Goal: Task Accomplishment & Management: Manage account settings

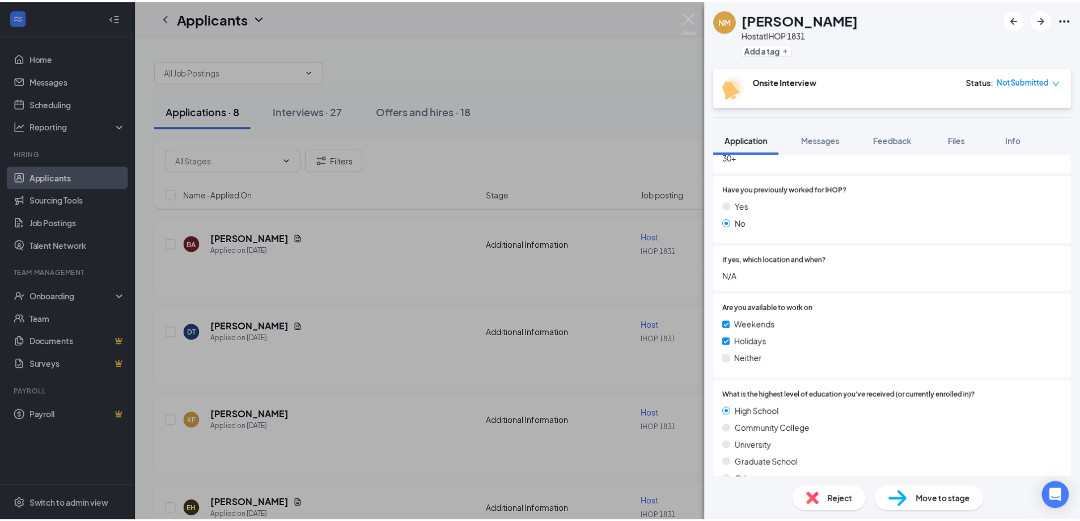
scroll to position [554, 0]
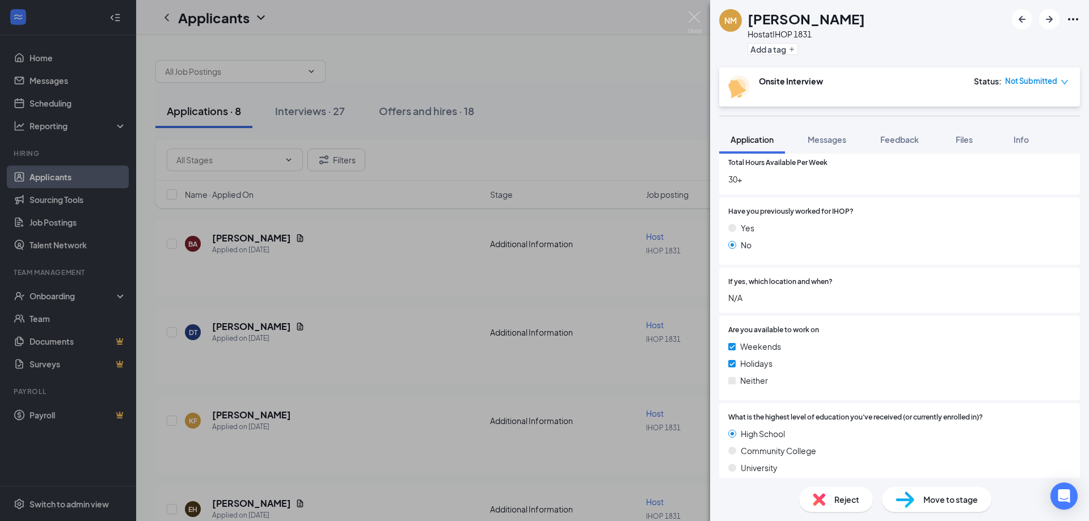
click at [565, 276] on div "NM [PERSON_NAME] Host at IHOP 1831 Add a tag Onsite Interview Status : Not Subm…" at bounding box center [544, 260] width 1089 height 521
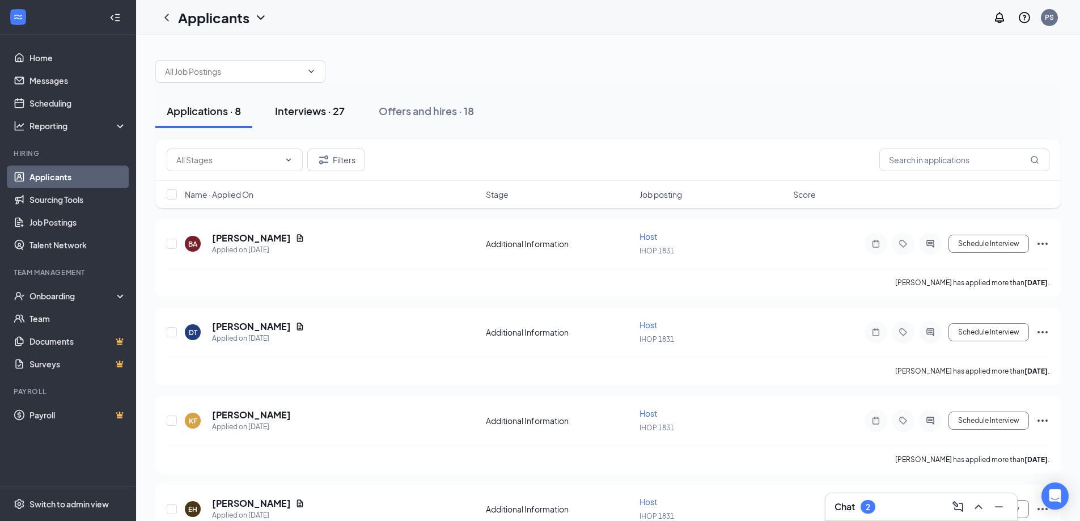
click at [303, 99] on button "Interviews · 27" at bounding box center [310, 111] width 92 height 34
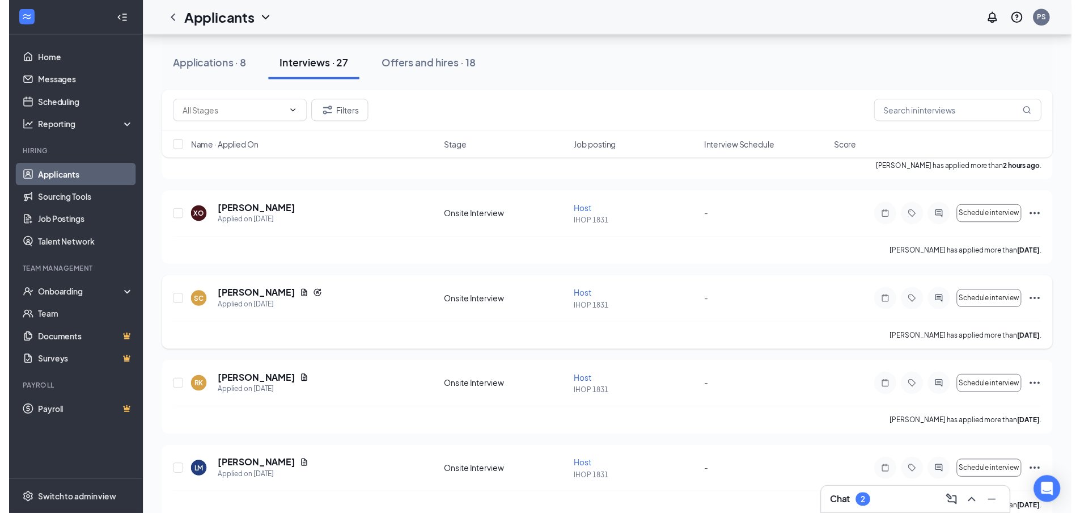
scroll to position [113, 0]
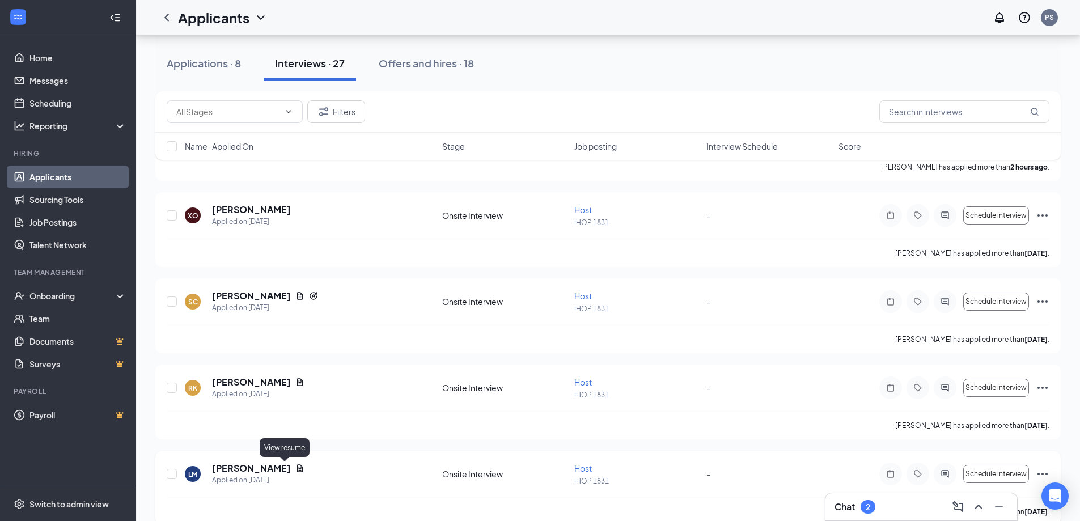
click at [295, 466] on icon "Document" at bounding box center [299, 468] width 9 height 9
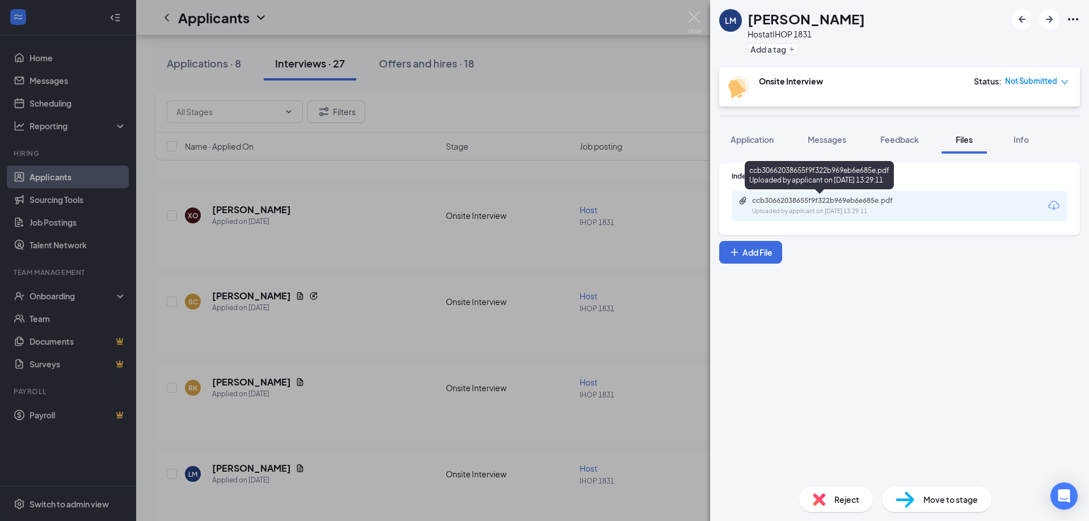
click at [855, 204] on div "ccb30662038655f9f322b969eb6e685e.pdf" at bounding box center [831, 200] width 159 height 9
click at [343, 391] on div "LM [PERSON_NAME] Host at IHOP 1831 Add a tag Onsite Interview Status : Not Subm…" at bounding box center [544, 260] width 1089 height 521
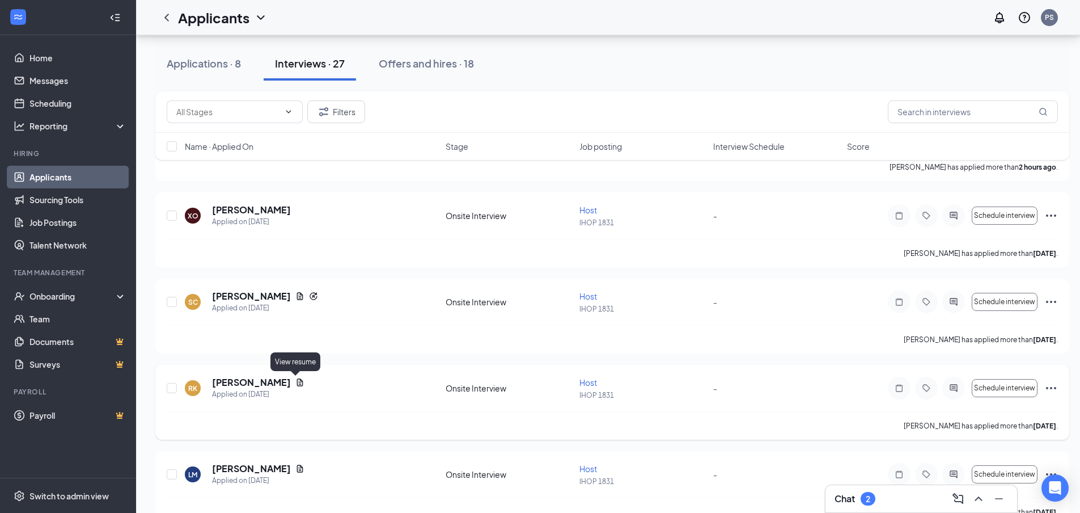
click at [298, 381] on icon "Document" at bounding box center [300, 381] width 6 height 7
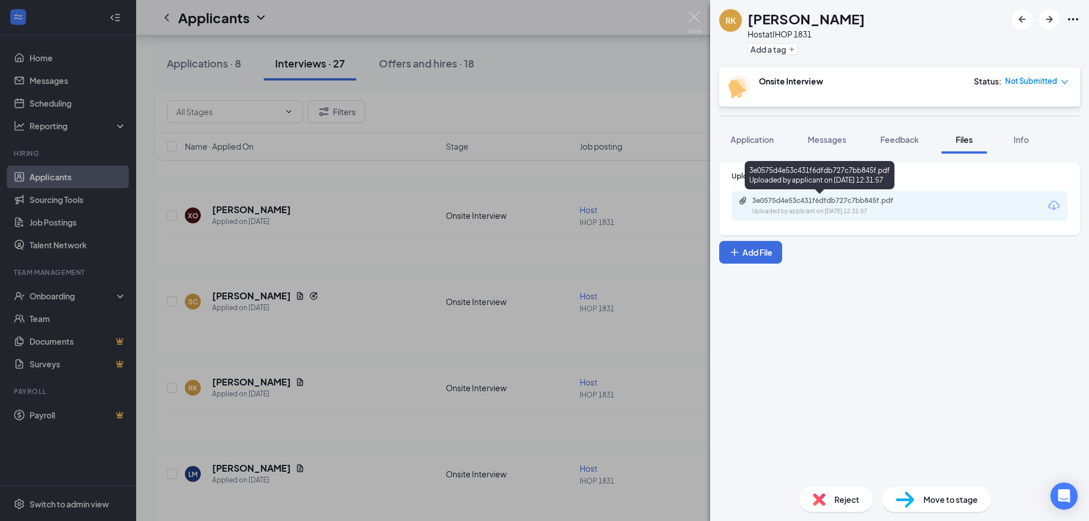
click at [850, 209] on div "Uploaded by applicant on [DATE] 12:31:57" at bounding box center [837, 211] width 170 height 9
click at [547, 313] on div "RK [PERSON_NAME] Host at IHOP 1831 Add a tag Onsite Interview Status : Not Subm…" at bounding box center [544, 260] width 1089 height 521
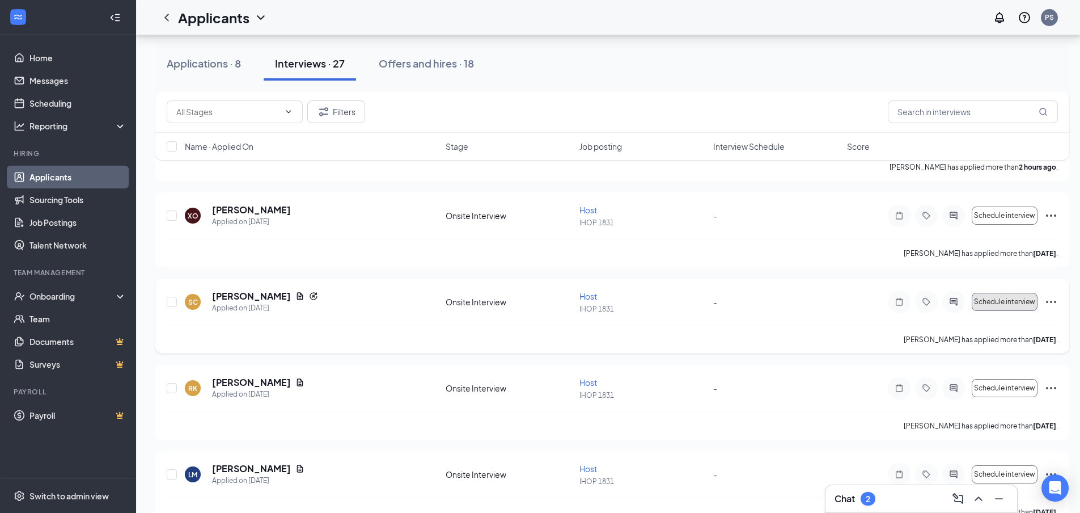
click at [1012, 302] on span "Schedule interview" at bounding box center [1004, 302] width 61 height 8
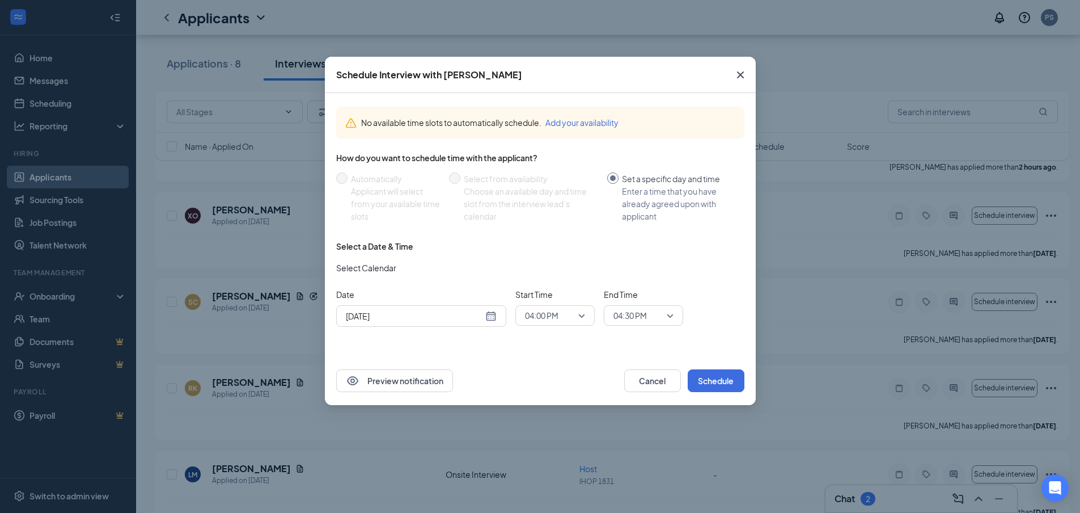
click at [491, 315] on div "[DATE]" at bounding box center [421, 316] width 151 height 12
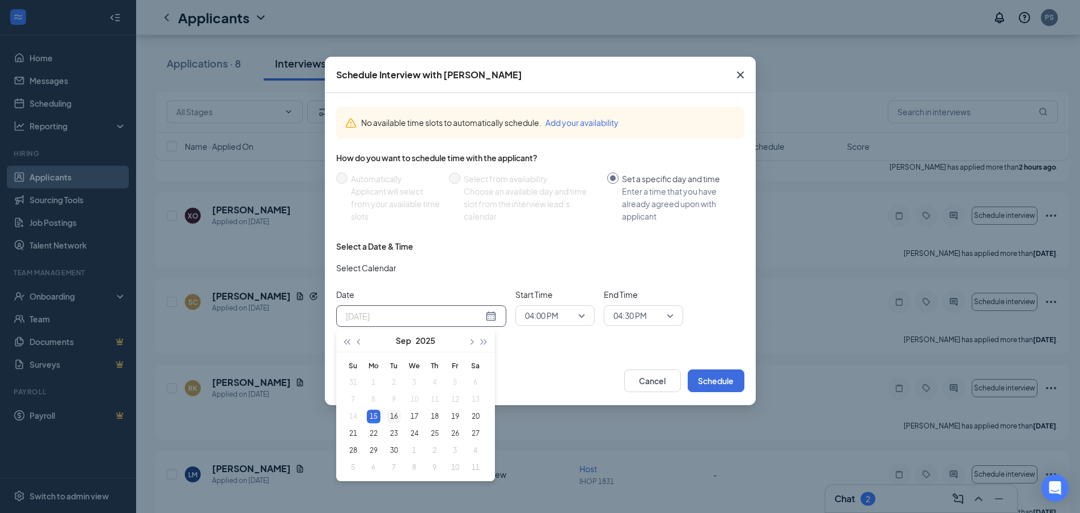
type input "[DATE]"
click at [394, 410] on div "16" at bounding box center [394, 416] width 14 height 14
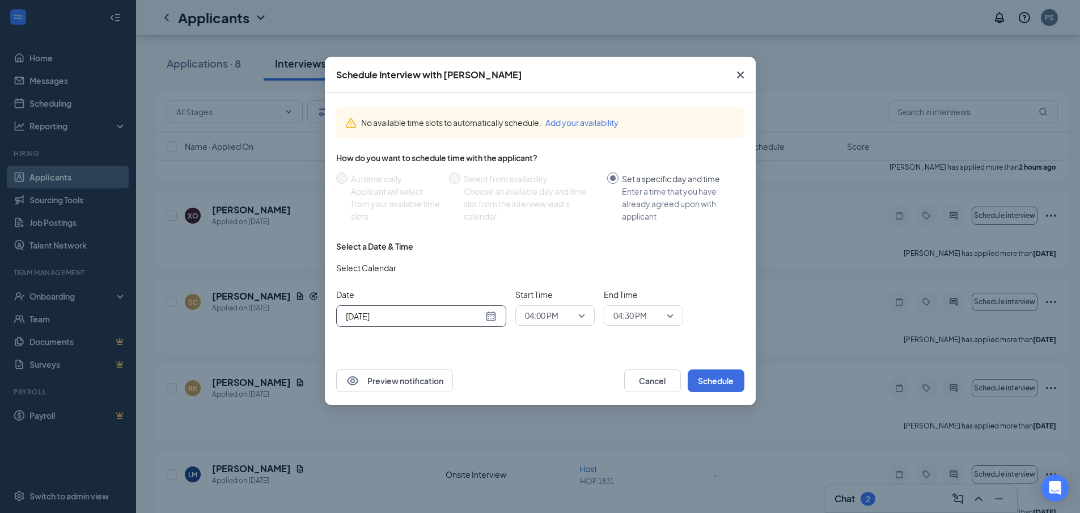
click at [565, 315] on span "04:00 PM" at bounding box center [550, 315] width 50 height 17
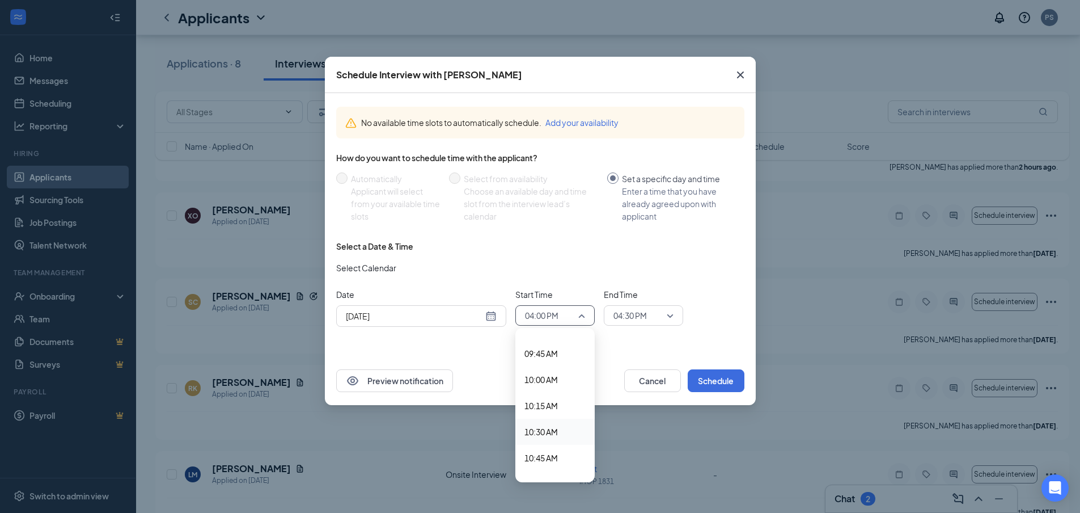
scroll to position [985, 0]
click at [555, 375] on span "09:45 AM" at bounding box center [541, 378] width 33 height 12
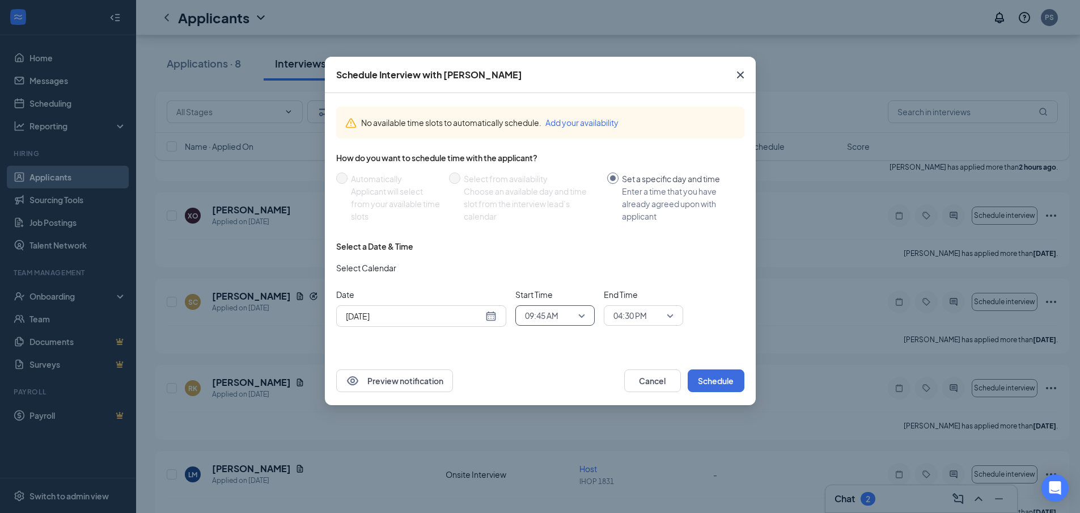
click at [673, 311] on span "04:30 PM" at bounding box center [644, 315] width 60 height 17
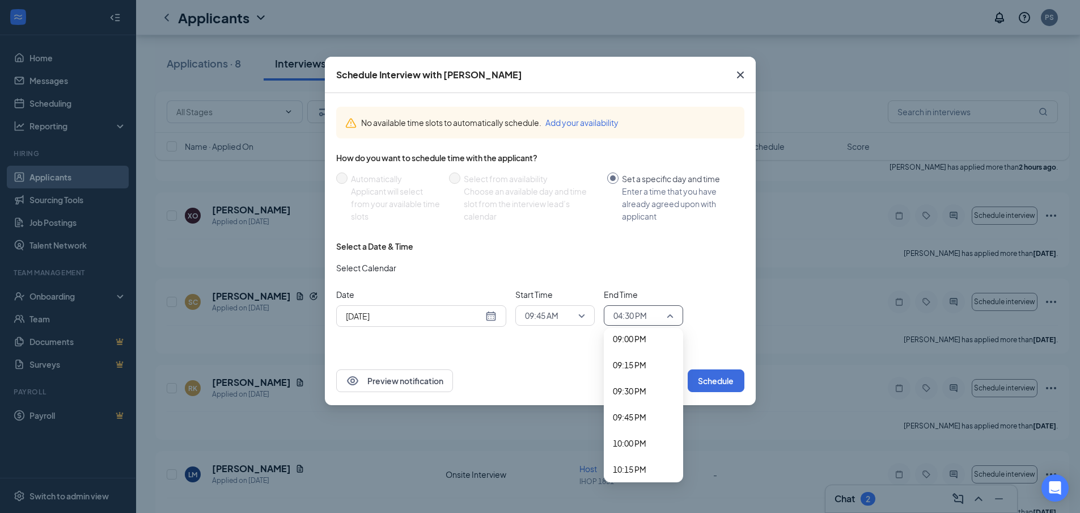
scroll to position [2228, 0]
click at [628, 415] on span "10:00 PM" at bounding box center [629, 414] width 33 height 12
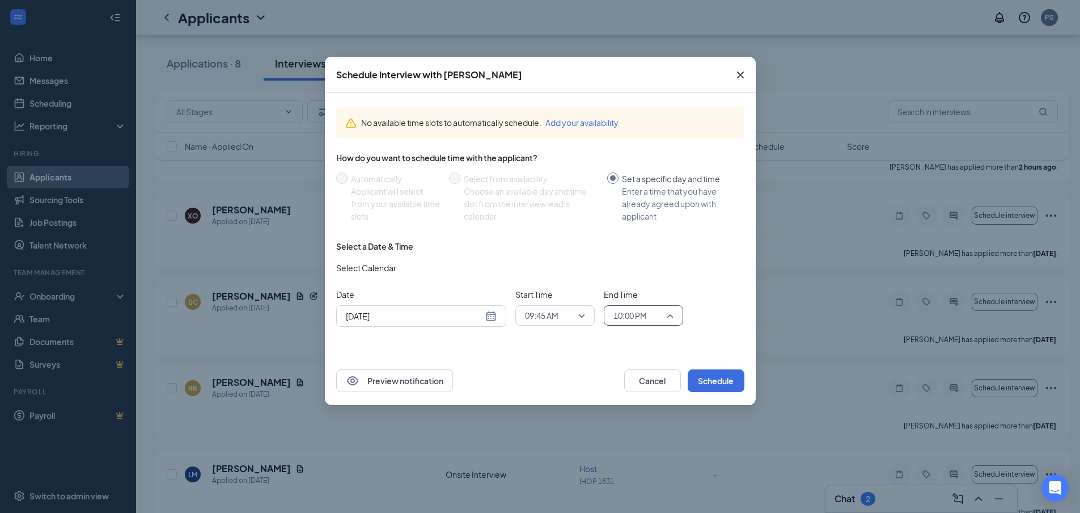
click at [677, 319] on div "10:00 PM" at bounding box center [643, 315] width 79 height 20
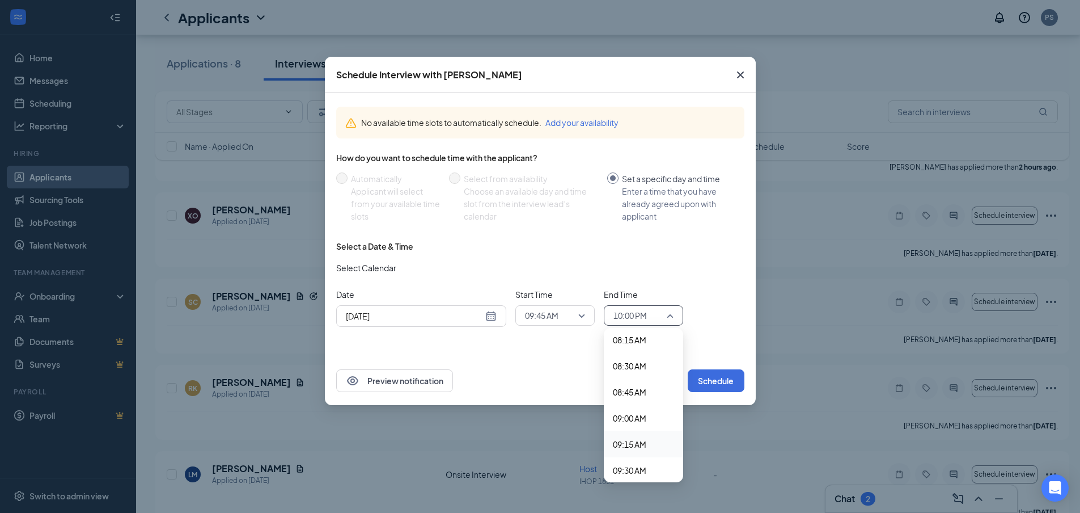
scroll to position [980, 0]
click at [642, 406] on span "10:00 AM" at bounding box center [629, 409] width 33 height 12
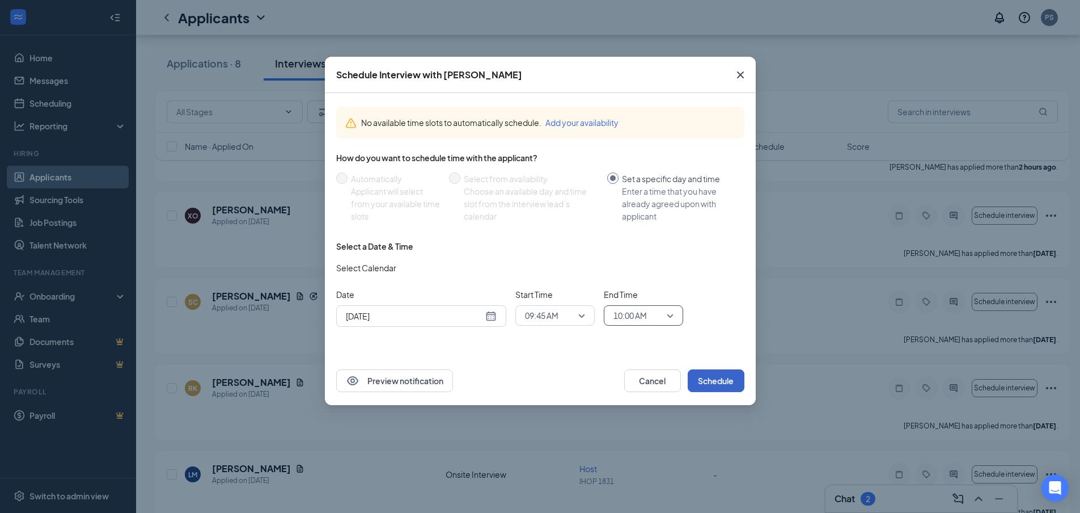
click at [712, 374] on button "Schedule" at bounding box center [716, 380] width 57 height 23
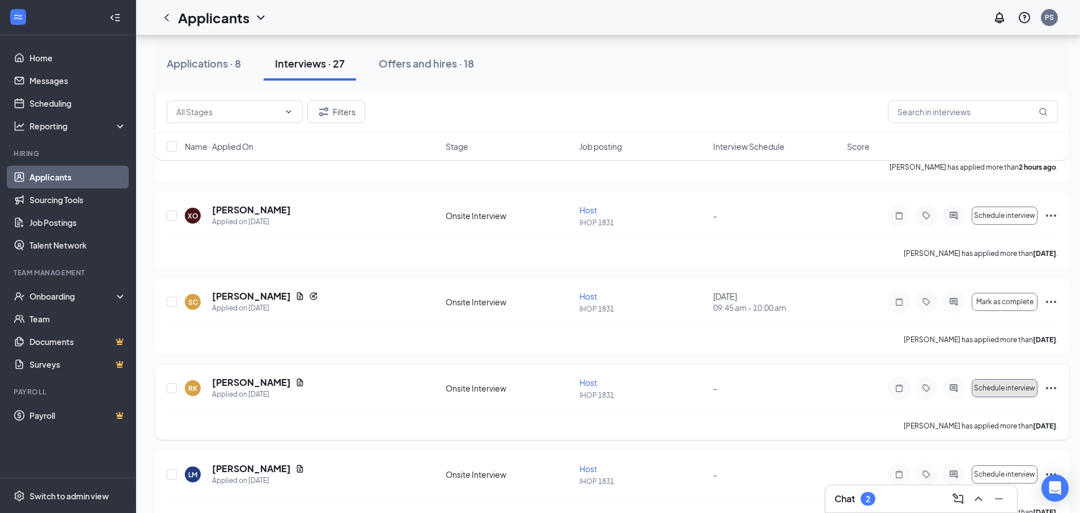
click at [1007, 391] on span "Schedule interview" at bounding box center [1004, 388] width 61 height 8
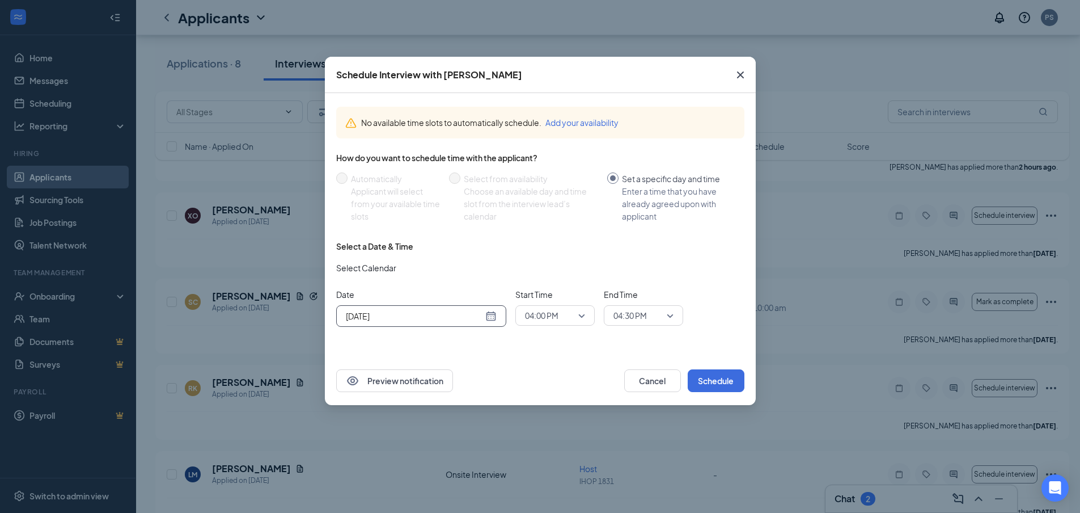
click at [487, 319] on div "[DATE]" at bounding box center [421, 316] width 151 height 12
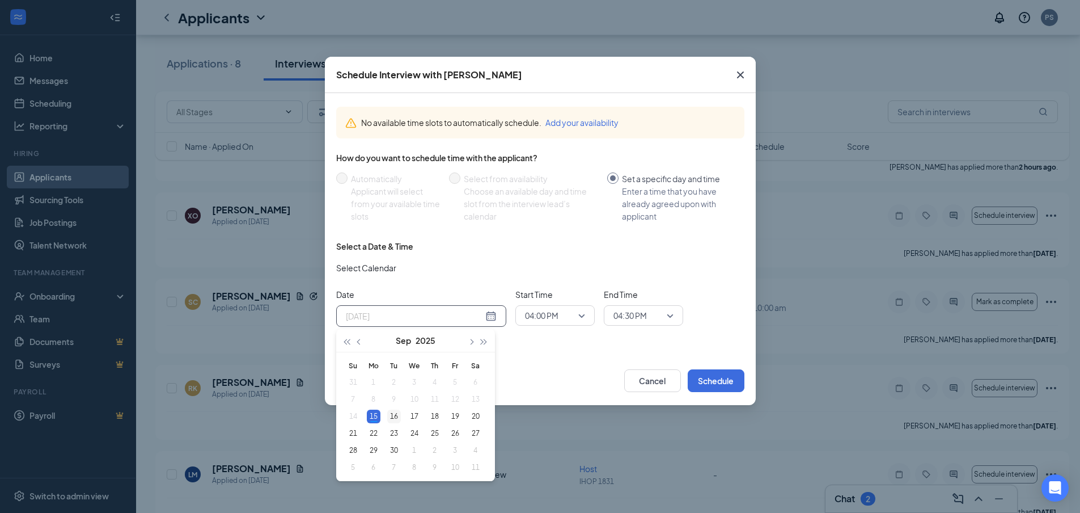
type input "[DATE]"
click at [388, 411] on div "16" at bounding box center [394, 416] width 14 height 14
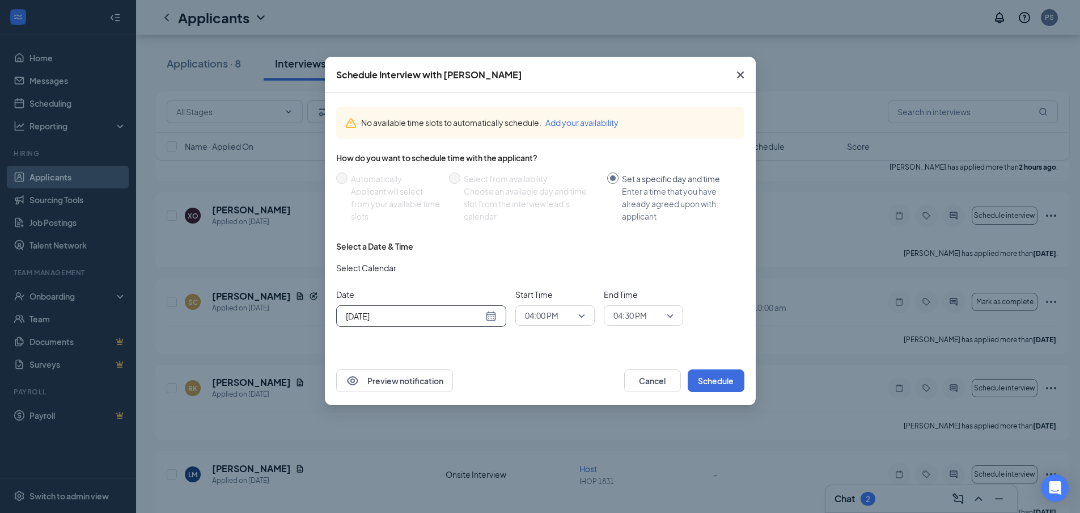
click at [580, 314] on span "04:00 PM" at bounding box center [555, 315] width 60 height 17
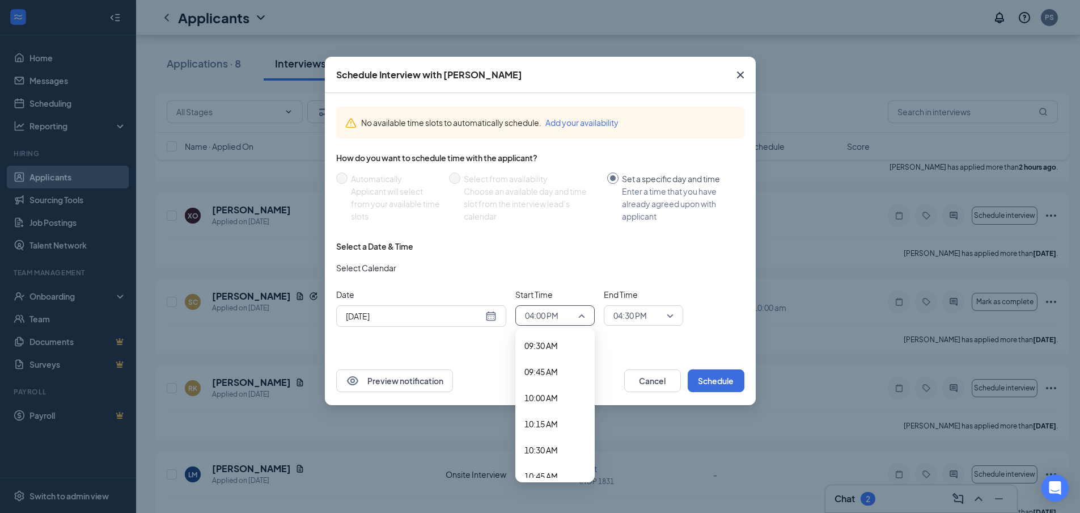
scroll to position [1041, 0]
click at [550, 346] on span "10:00 AM" at bounding box center [541, 347] width 33 height 12
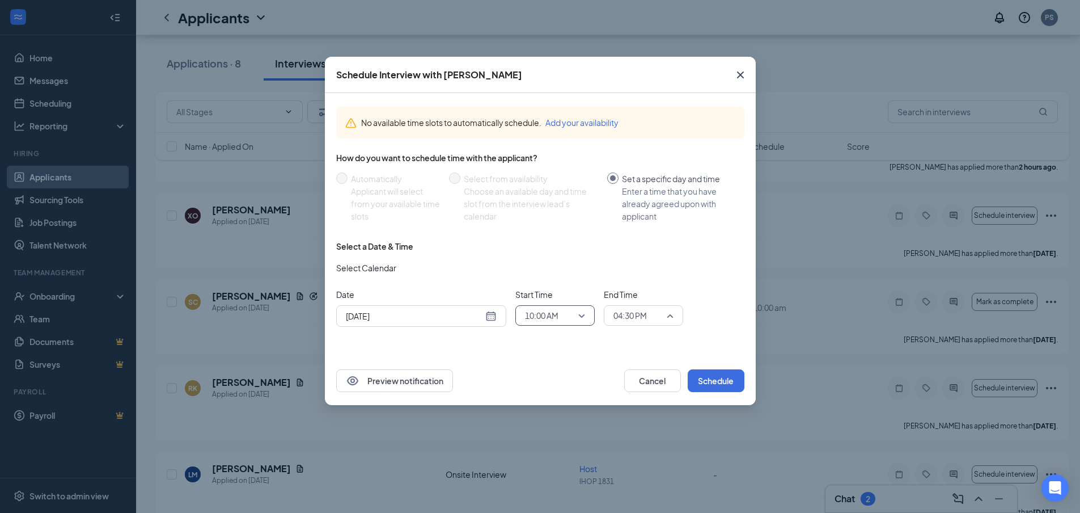
click at [650, 312] on span "04:30 PM" at bounding box center [639, 315] width 50 height 17
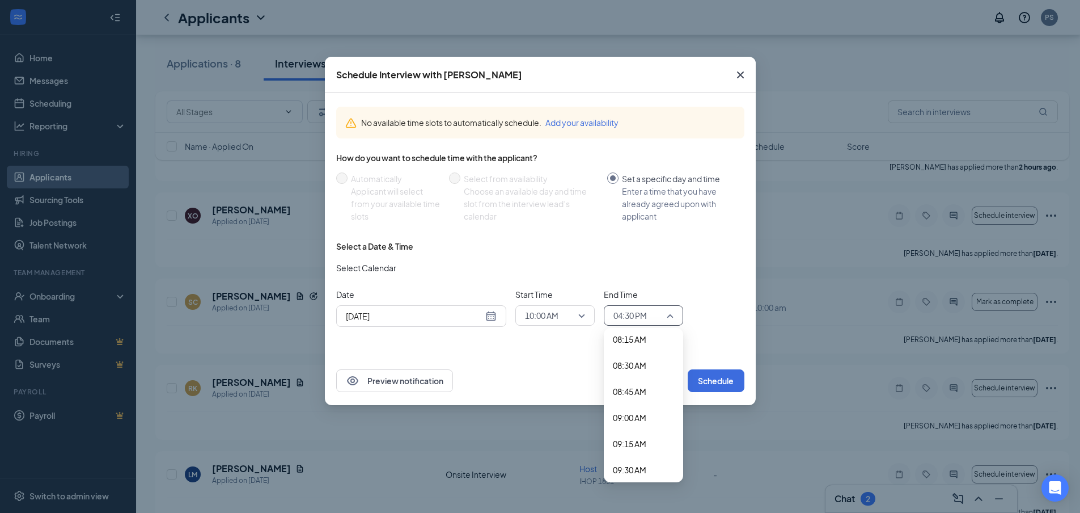
scroll to position [980, 0]
click at [628, 436] on span "10:15 AM" at bounding box center [629, 435] width 33 height 12
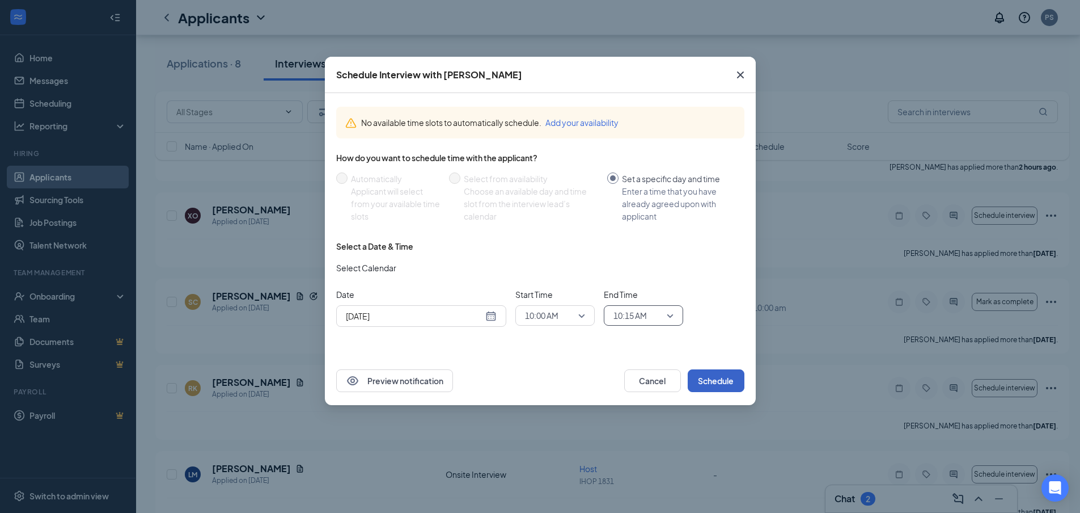
click at [707, 375] on button "Schedule" at bounding box center [716, 380] width 57 height 23
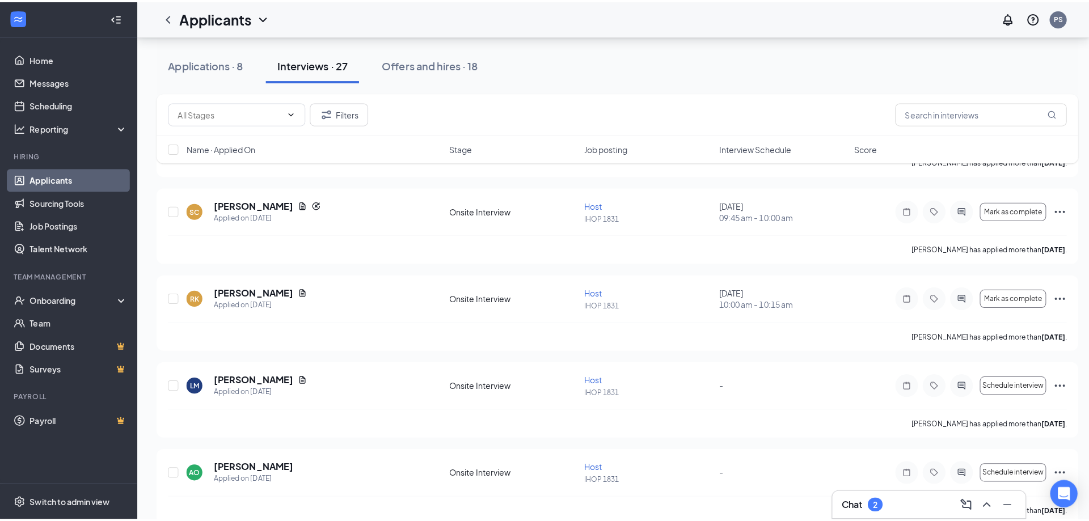
scroll to position [227, 0]
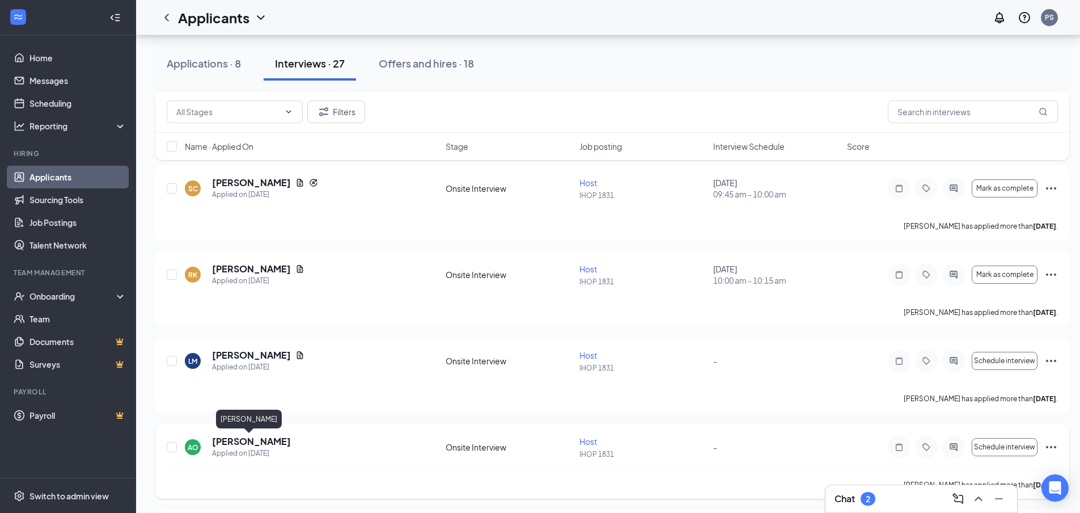
click at [247, 438] on h5 "[PERSON_NAME]" at bounding box center [251, 441] width 79 height 12
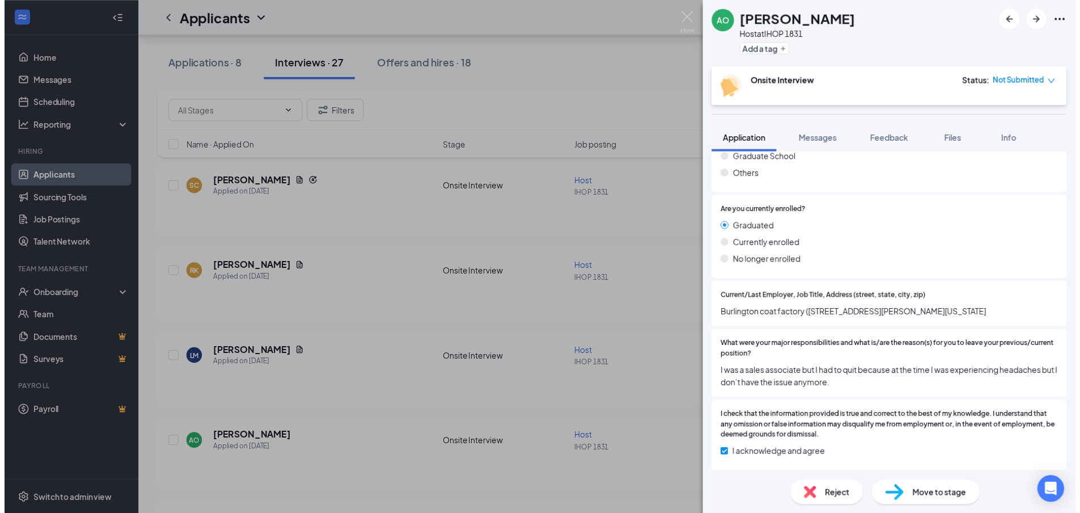
scroll to position [853, 0]
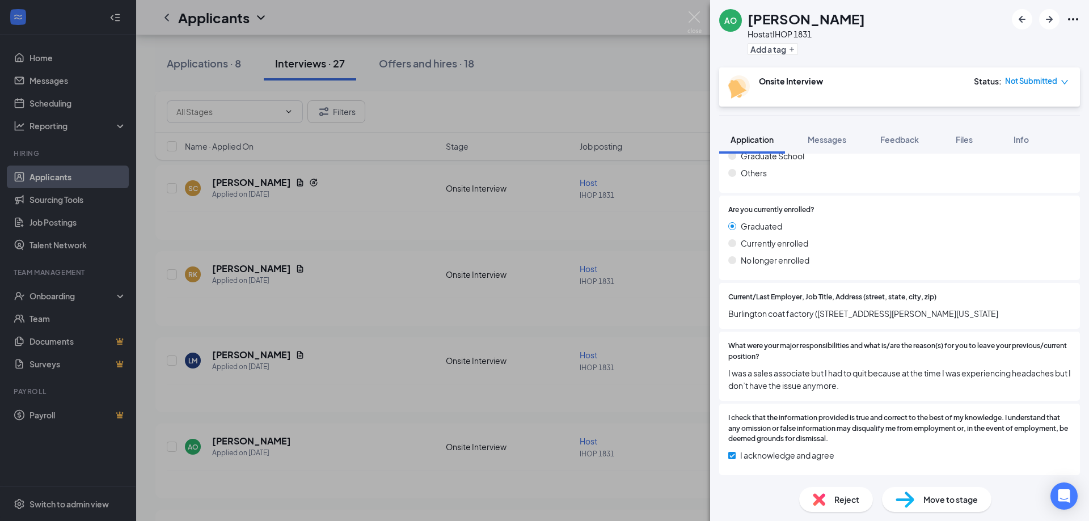
click at [688, 405] on div "AO [PERSON_NAME] Host at IHOP 1831 Add a tag Onsite Interview Status : Not Subm…" at bounding box center [544, 260] width 1089 height 521
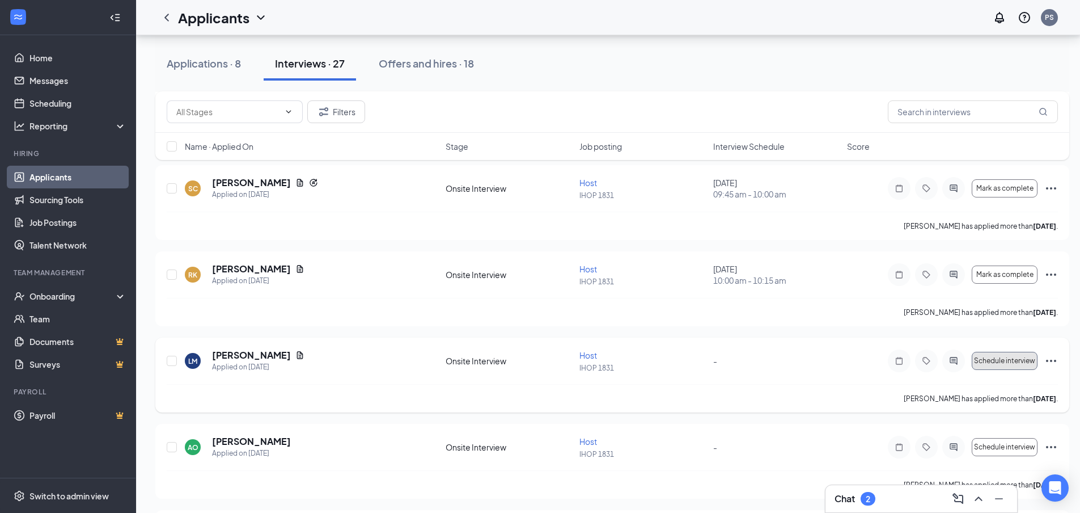
click at [1002, 361] on span "Schedule interview" at bounding box center [1004, 361] width 61 height 8
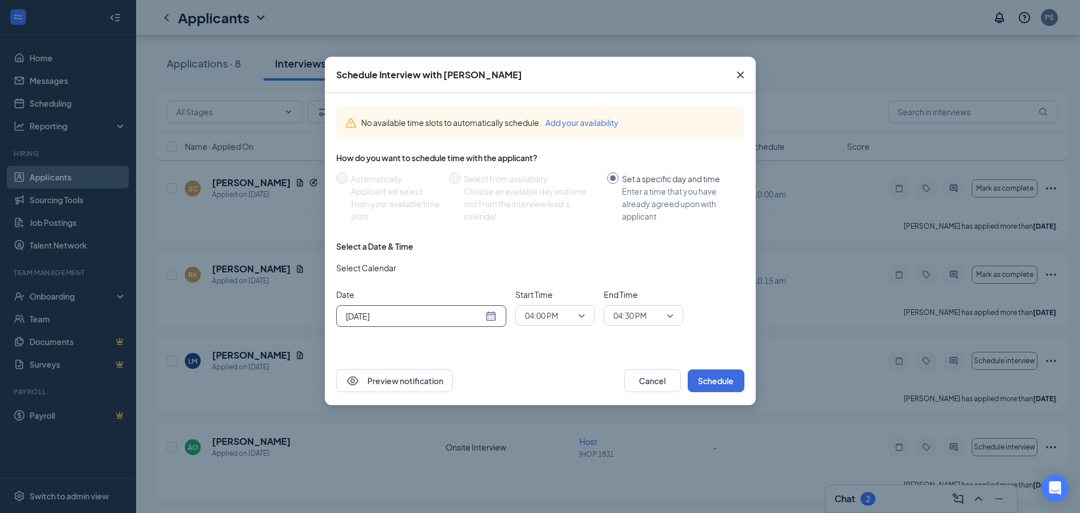
click at [494, 314] on div "[DATE]" at bounding box center [421, 316] width 151 height 12
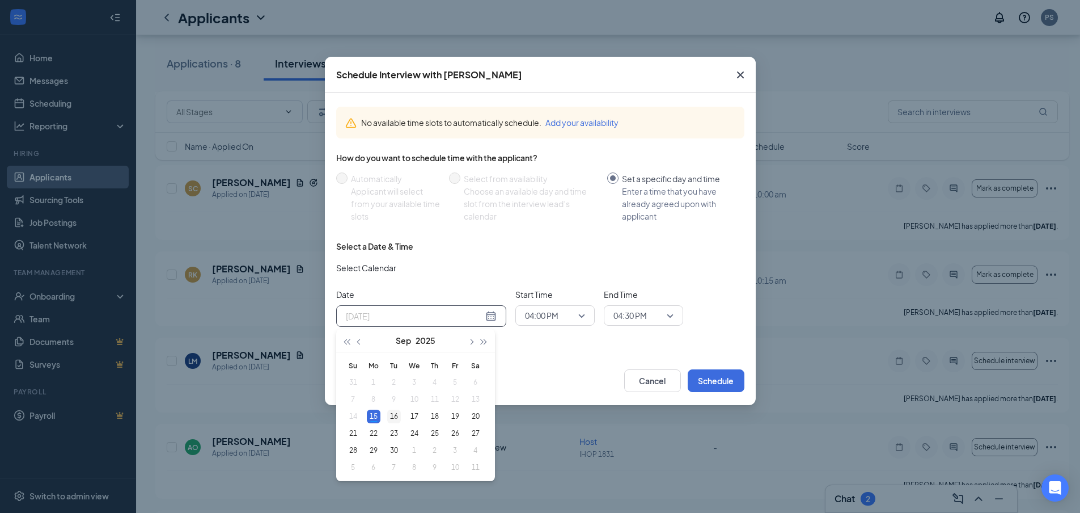
type input "[DATE]"
click at [392, 412] on div "16" at bounding box center [394, 416] width 14 height 14
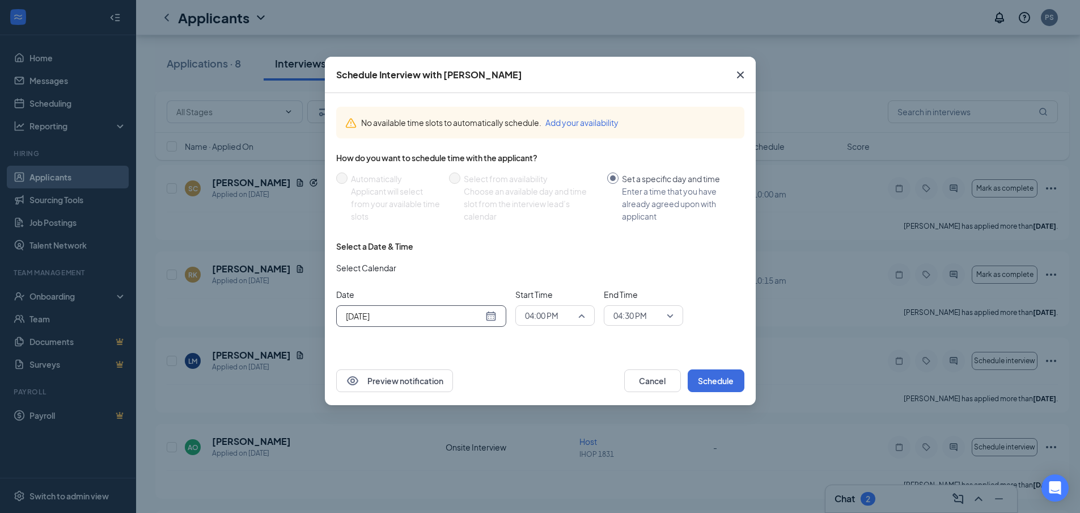
click at [580, 309] on span "04:00 PM" at bounding box center [555, 315] width 60 height 17
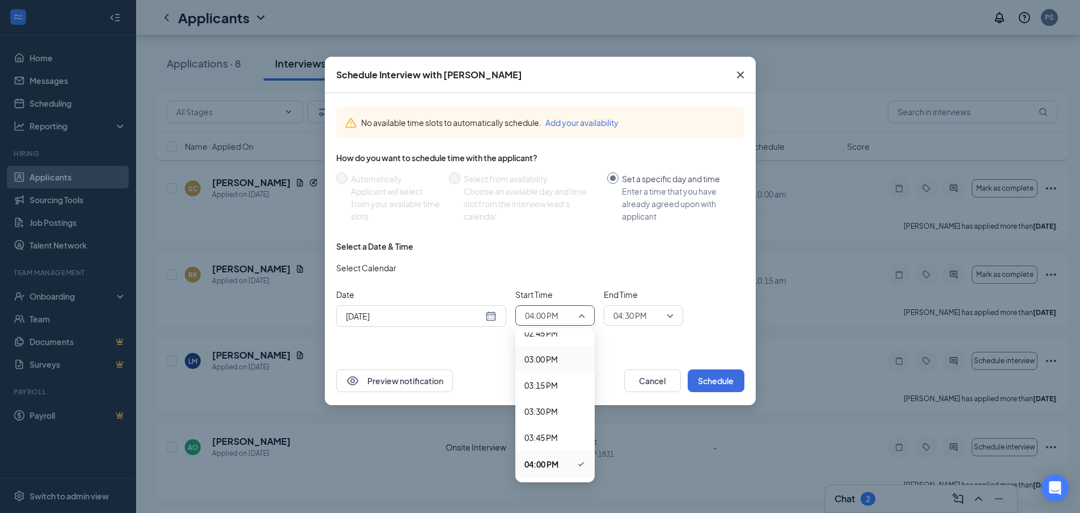
click at [545, 356] on span "03:00 PM" at bounding box center [541, 359] width 33 height 12
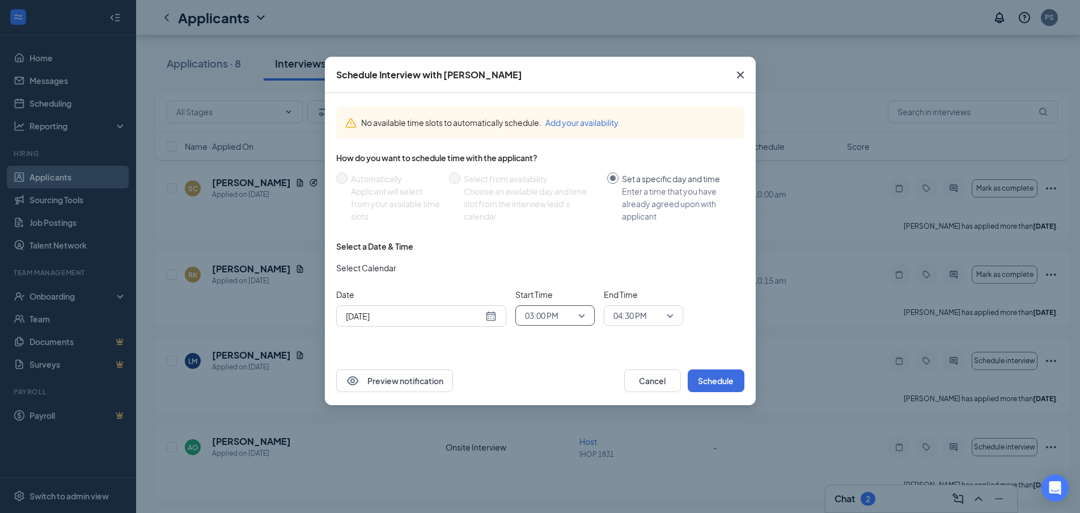
click at [657, 312] on span "04:30 PM" at bounding box center [639, 315] width 50 height 17
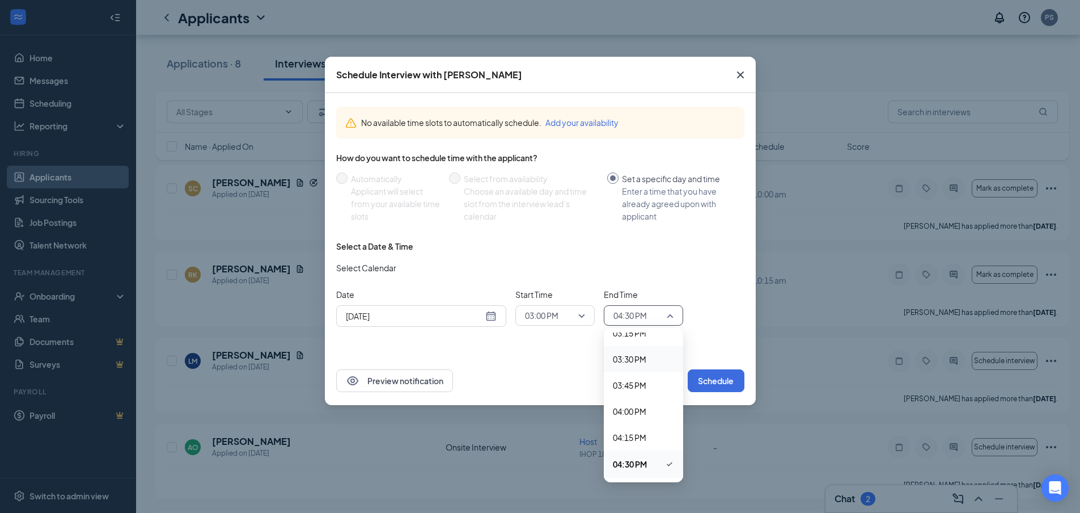
click at [643, 361] on span "03:30 PM" at bounding box center [629, 359] width 33 height 12
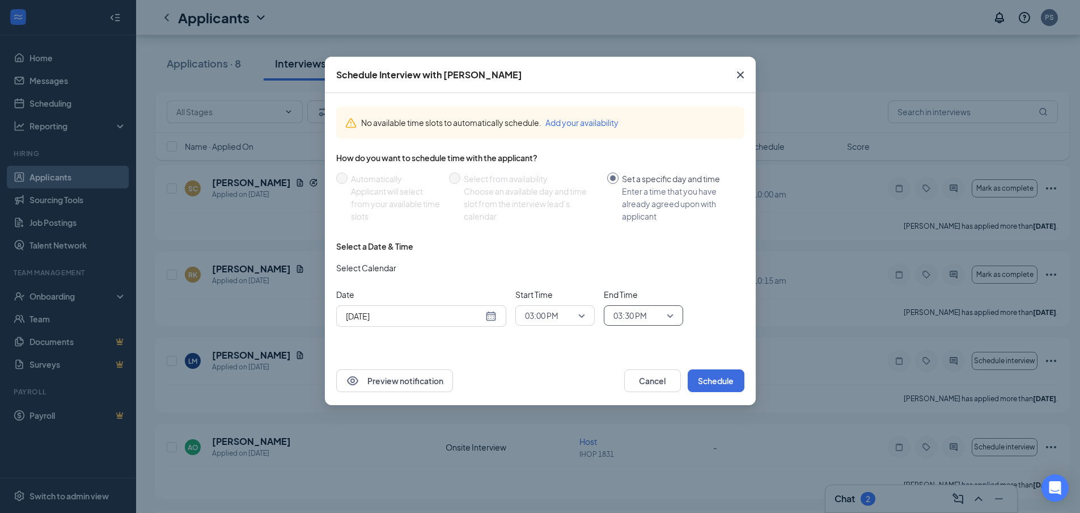
click at [666, 312] on span "03:30 PM" at bounding box center [644, 315] width 60 height 17
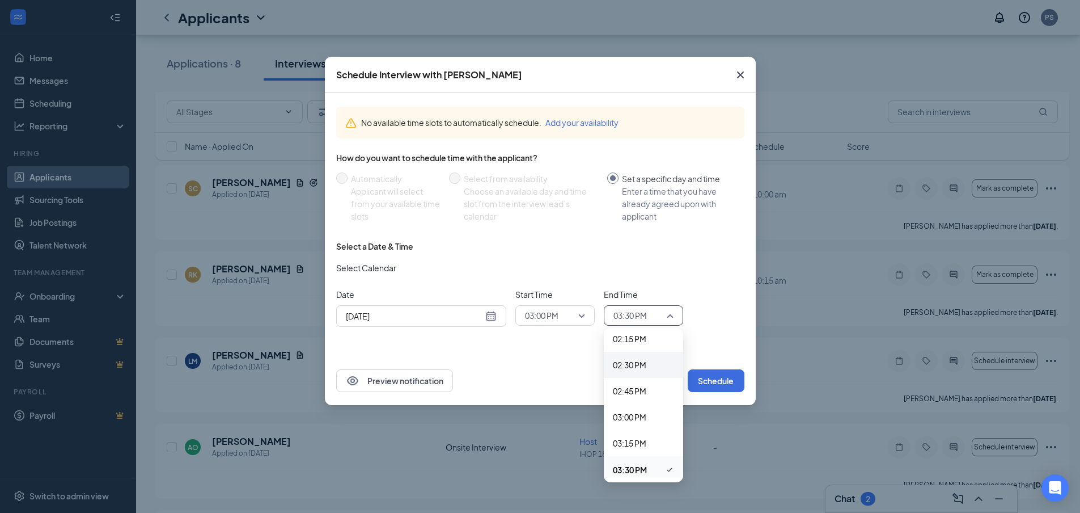
scroll to position [1490, 0]
click at [625, 444] on span "03:15 PM" at bounding box center [629, 446] width 33 height 12
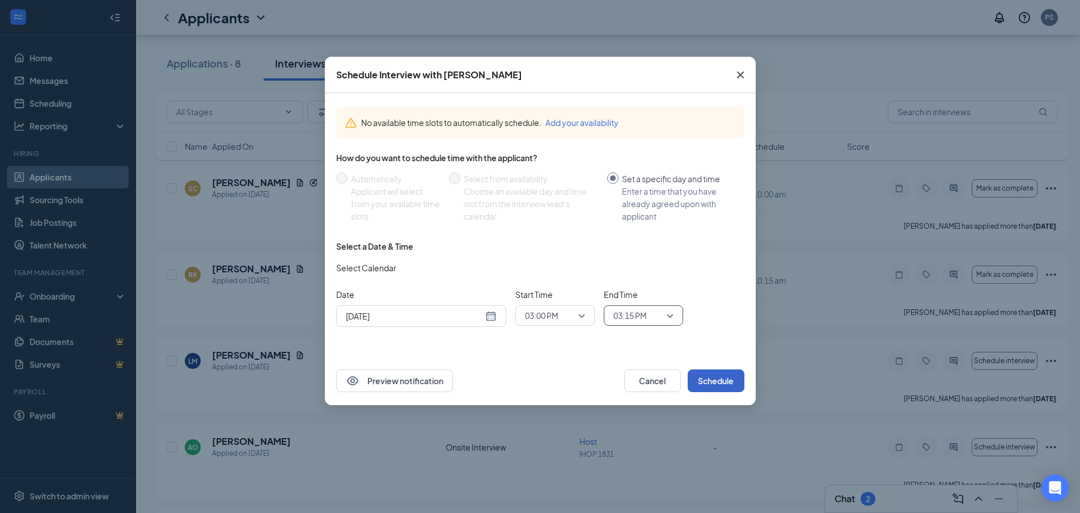
click at [713, 382] on button "Schedule" at bounding box center [716, 380] width 57 height 23
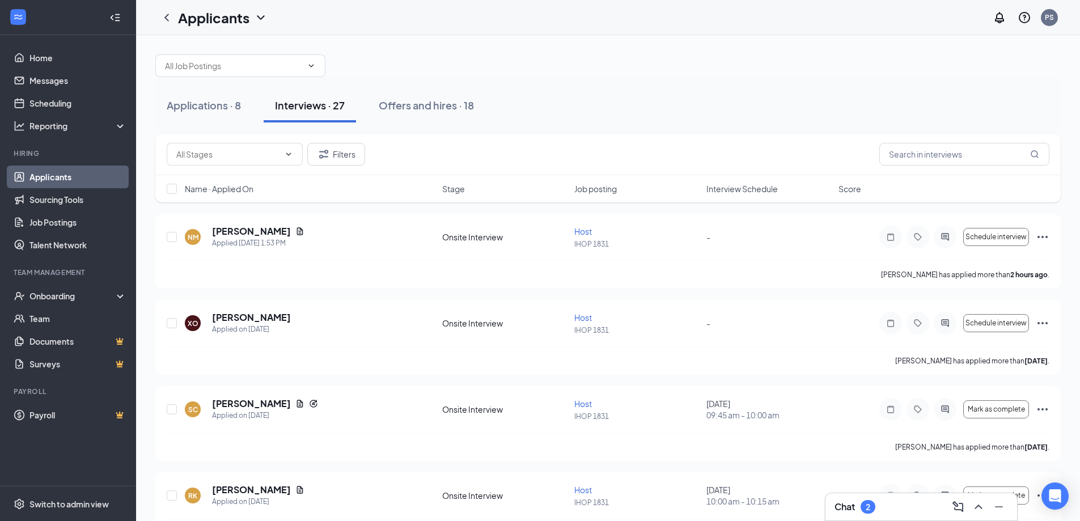
scroll to position [0, 0]
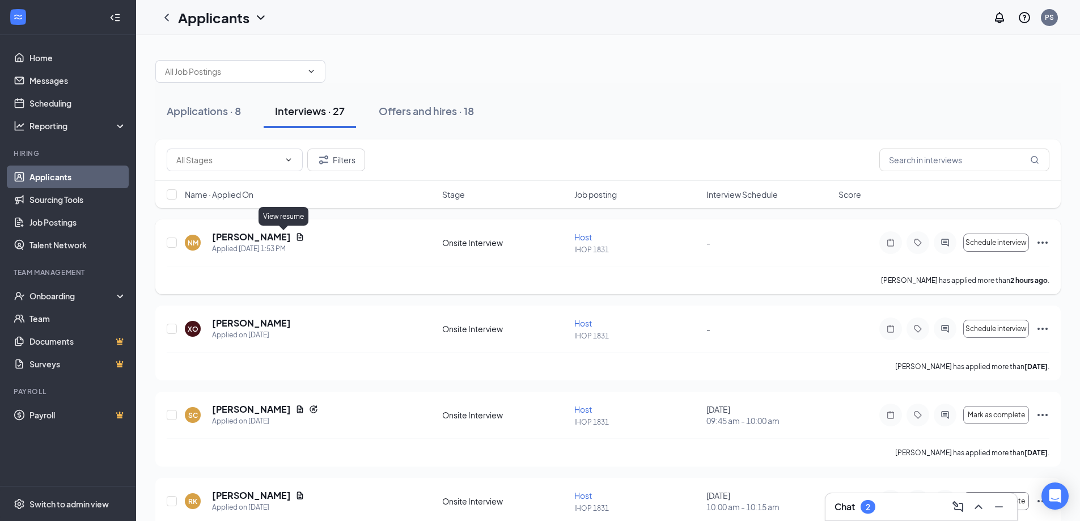
click at [295, 236] on icon "Document" at bounding box center [299, 237] width 9 height 9
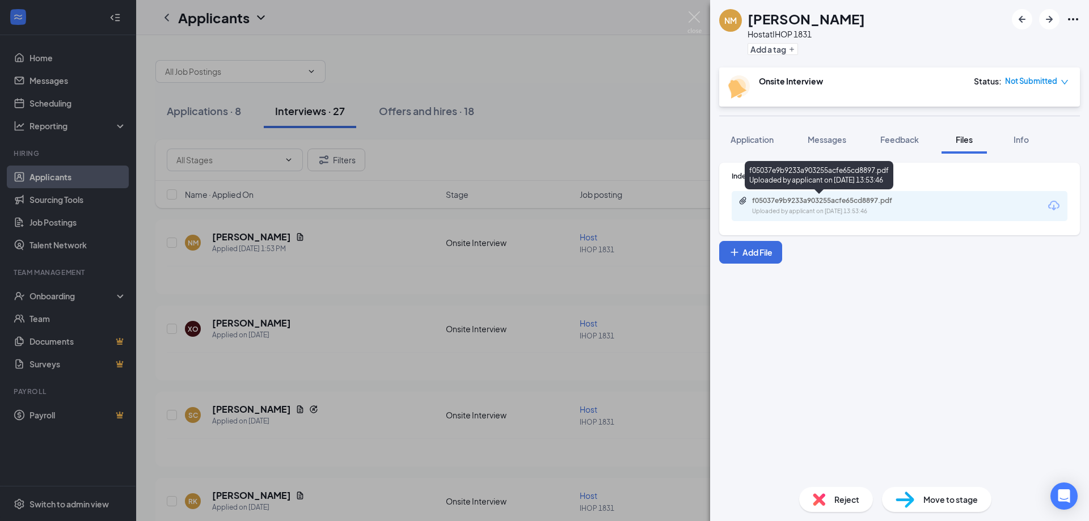
click at [848, 204] on div "f05037e9b9233a903255acfe65cd8897.pdf" at bounding box center [831, 200] width 159 height 9
click at [527, 260] on div "NM [PERSON_NAME] Host at IHOP 1831 Add a tag Onsite Interview Status : Not Subm…" at bounding box center [544, 260] width 1089 height 521
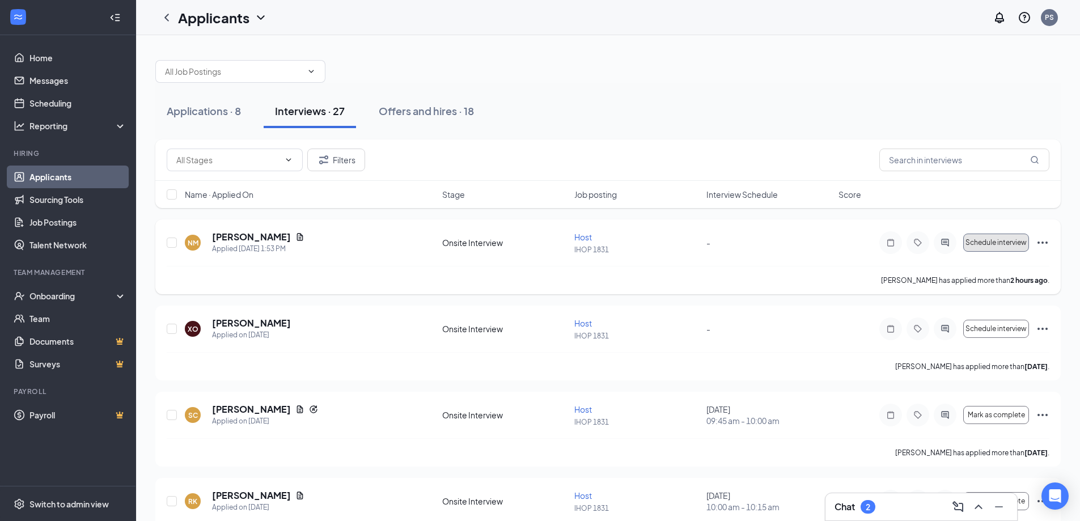
click at [1014, 243] on span "Schedule interview" at bounding box center [996, 243] width 61 height 8
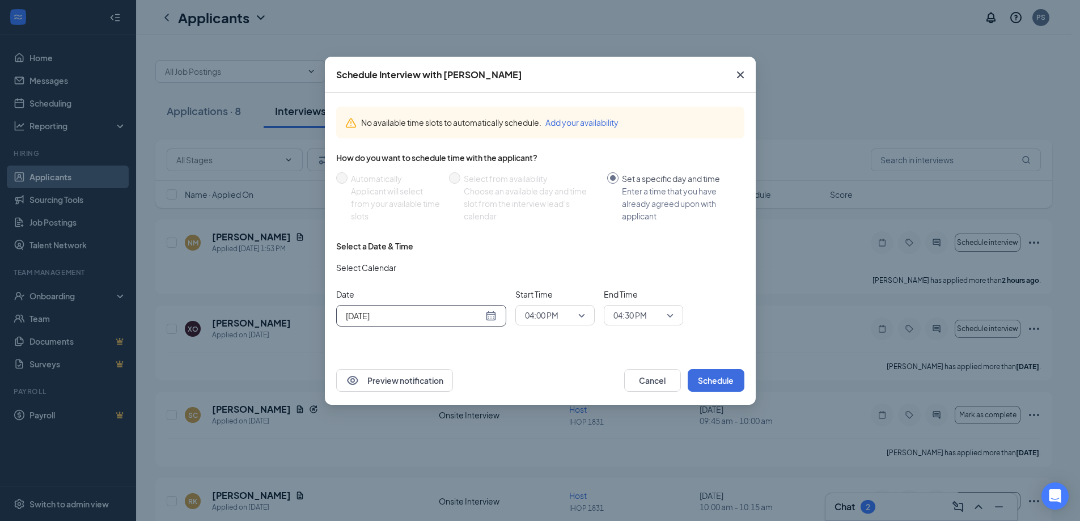
click at [497, 321] on div "[DATE]" at bounding box center [421, 316] width 170 height 22
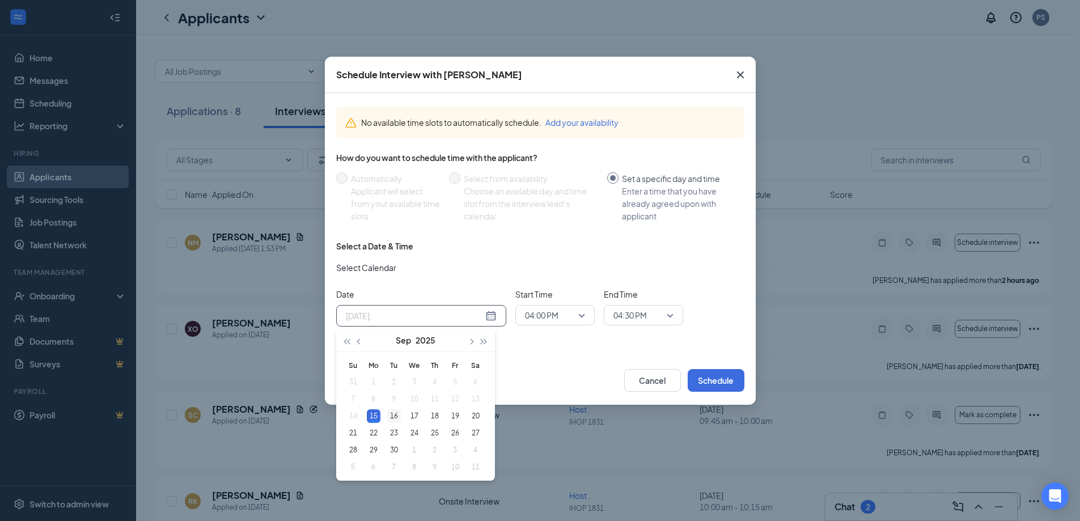
type input "[DATE]"
click at [389, 413] on div "16" at bounding box center [394, 416] width 14 height 14
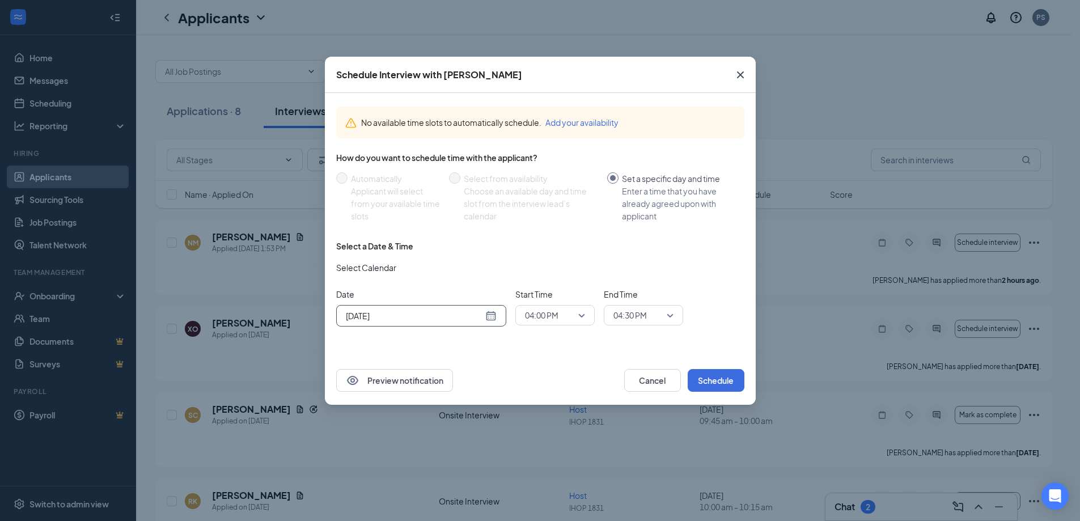
click at [580, 317] on span "04:00 PM" at bounding box center [555, 315] width 60 height 17
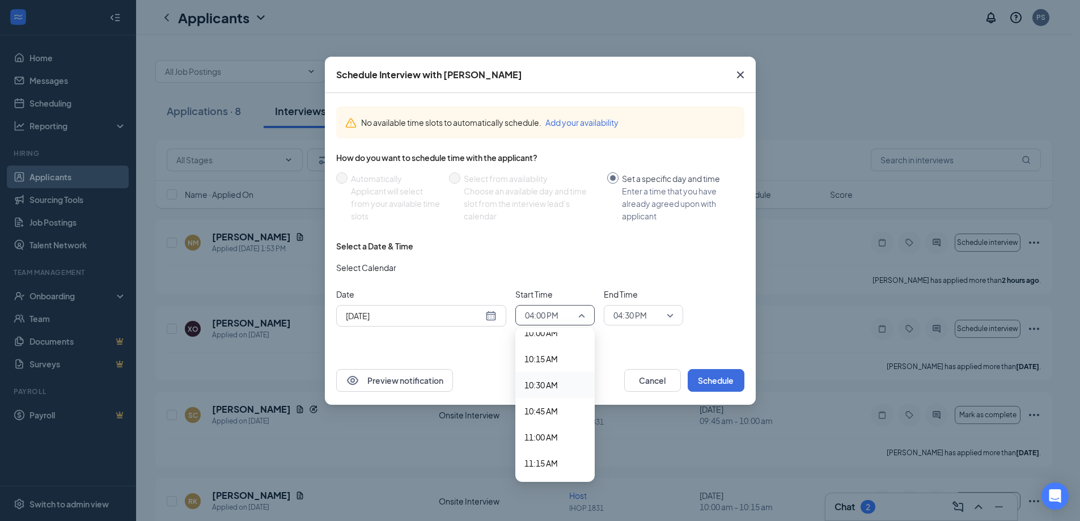
scroll to position [1041, 0]
click at [554, 393] on div "10:30 AM" at bounding box center [555, 400] width 79 height 26
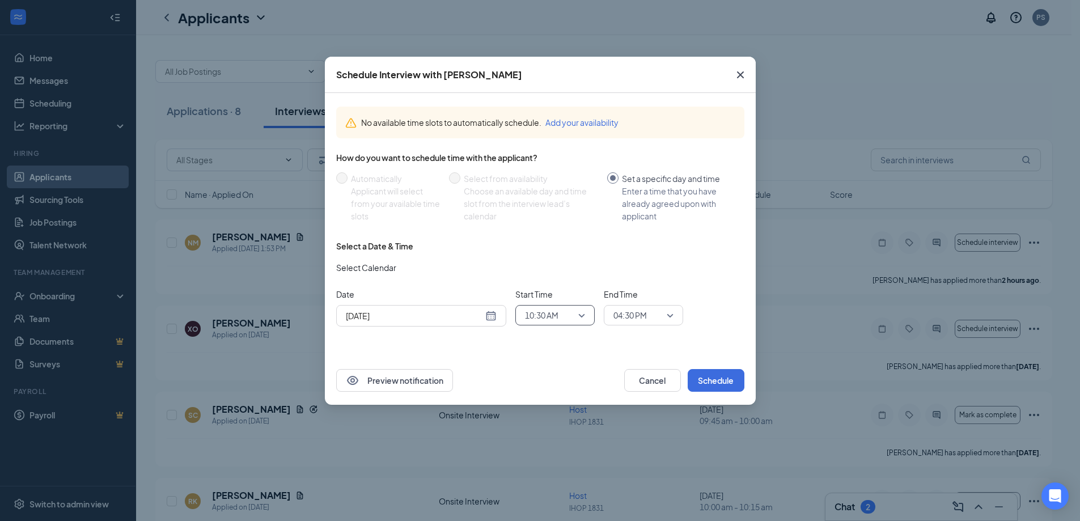
click at [653, 311] on span "04:30 PM" at bounding box center [639, 315] width 50 height 17
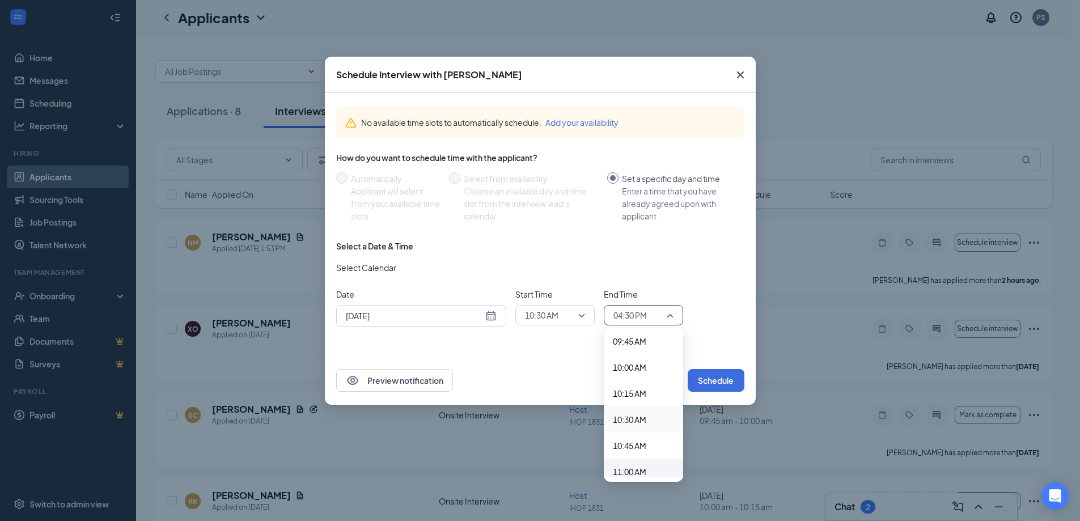
scroll to position [1037, 0]
click at [635, 430] on span "10:45 AM" at bounding box center [629, 430] width 33 height 12
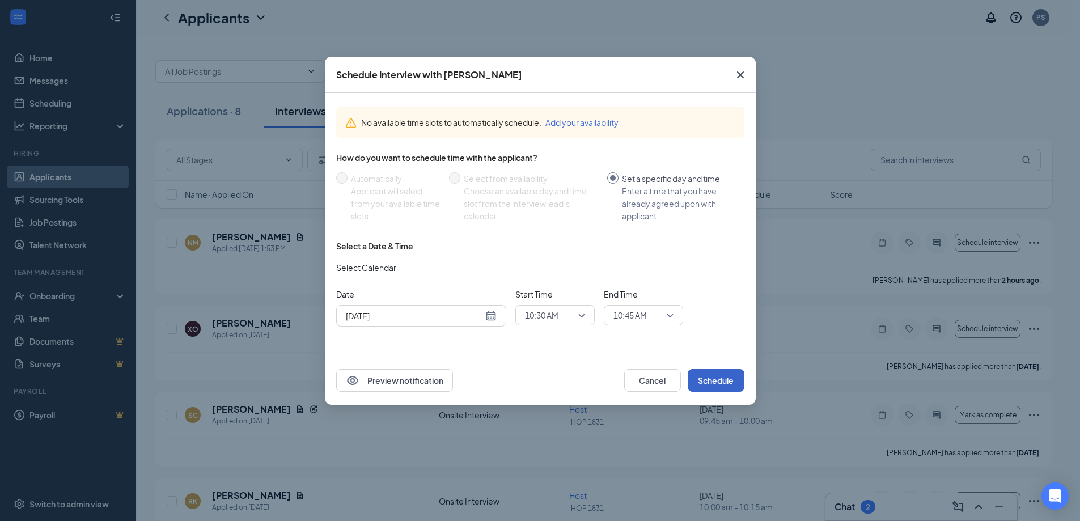
click at [706, 379] on button "Schedule" at bounding box center [716, 380] width 57 height 23
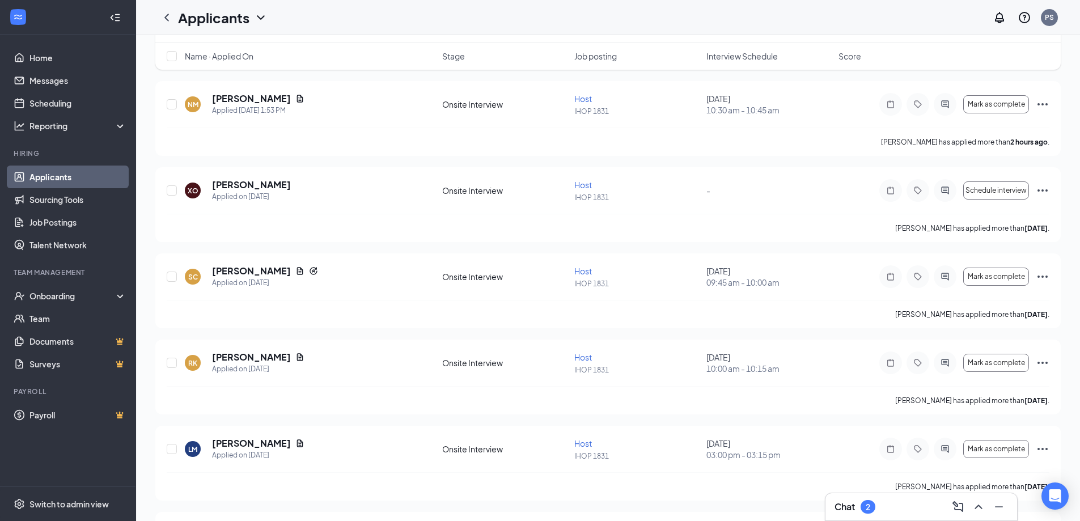
scroll to position [0, 0]
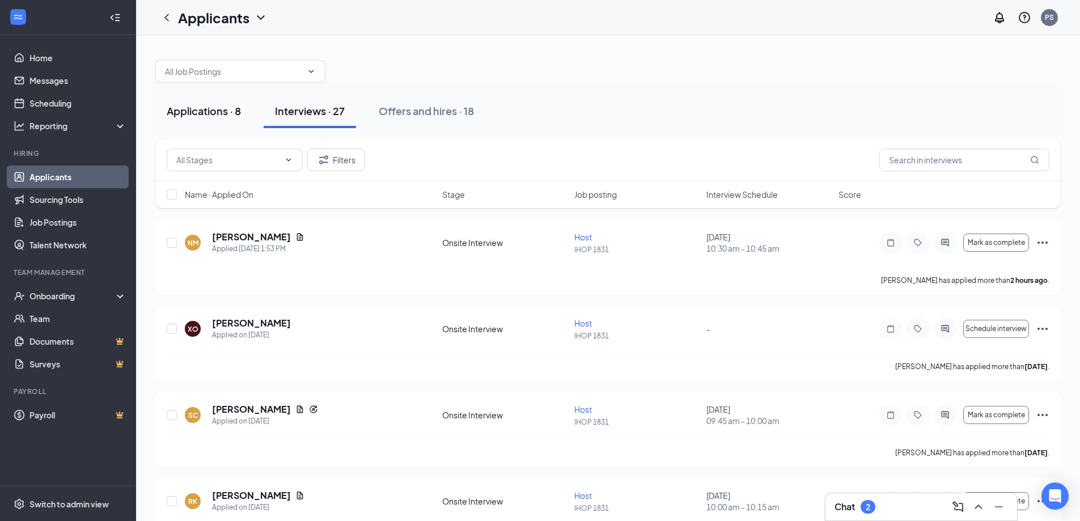
click at [213, 112] on div "Applications · 8" at bounding box center [204, 111] width 74 height 14
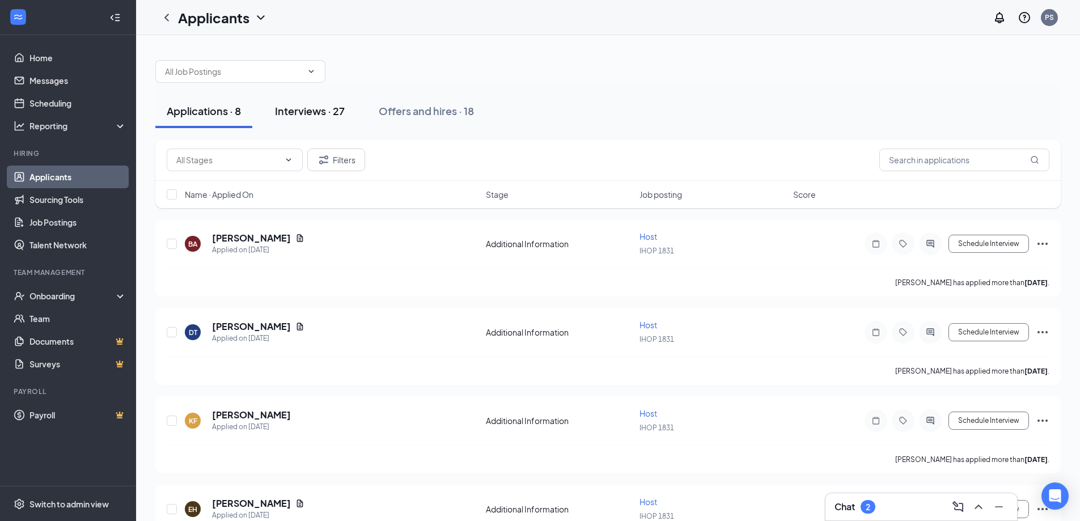
click at [311, 116] on div "Interviews · 27" at bounding box center [310, 111] width 70 height 14
